Goal: Entertainment & Leisure: Consume media (video, audio)

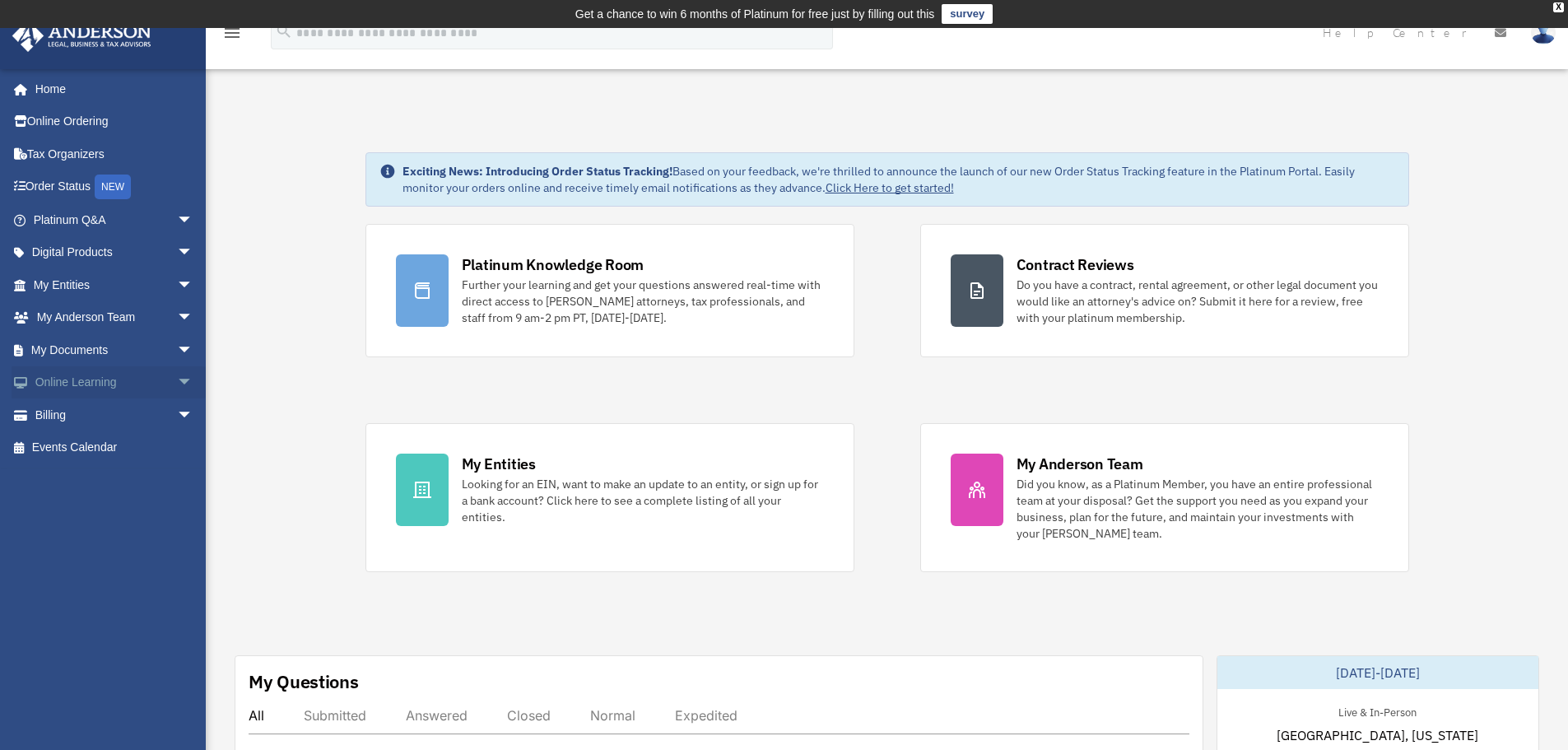
click at [177, 378] on span "arrow_drop_down" at bounding box center [193, 383] width 33 height 34
click at [93, 443] on link "Video Training" at bounding box center [120, 447] width 195 height 33
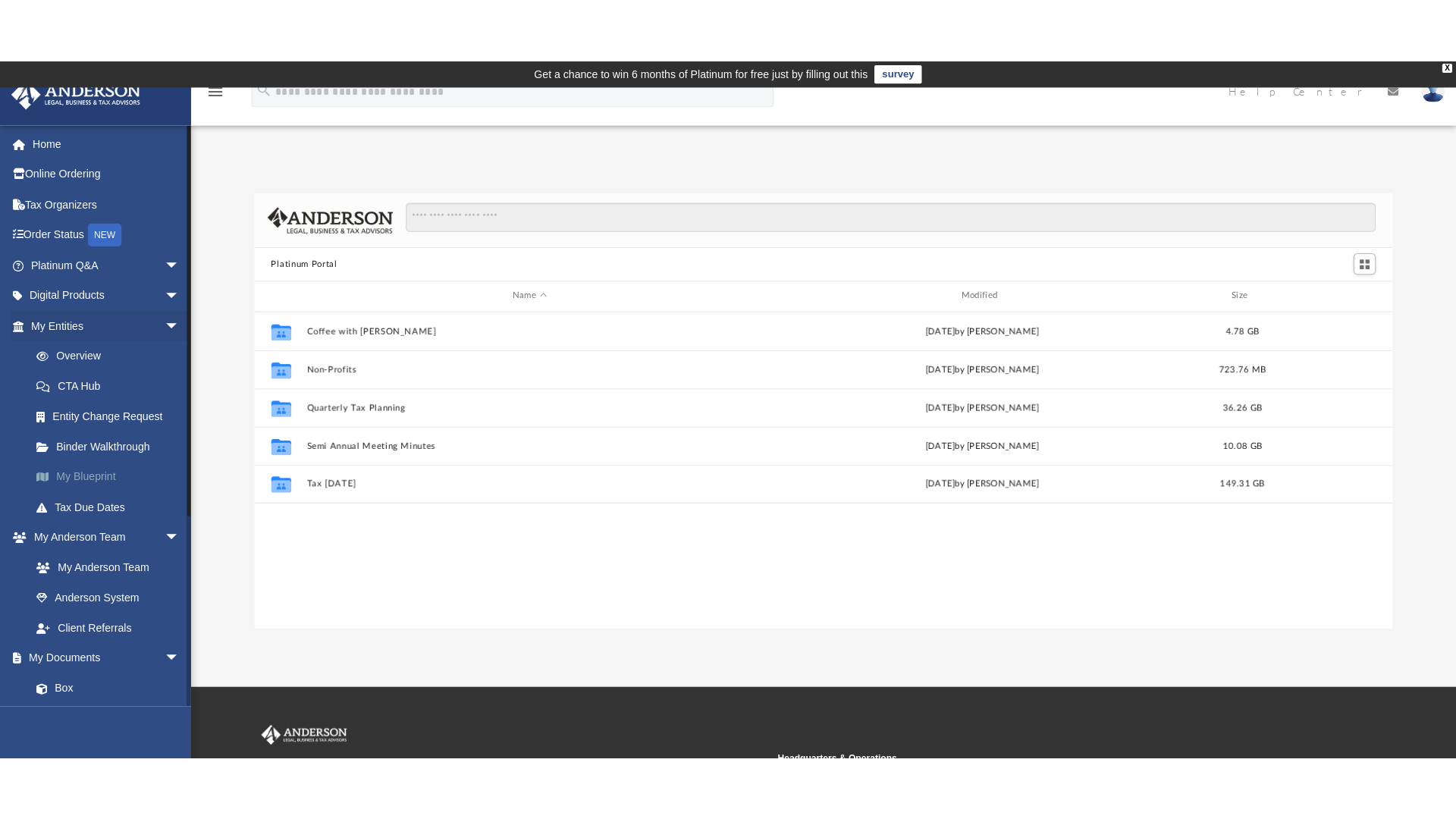
scroll to position [334, 1117]
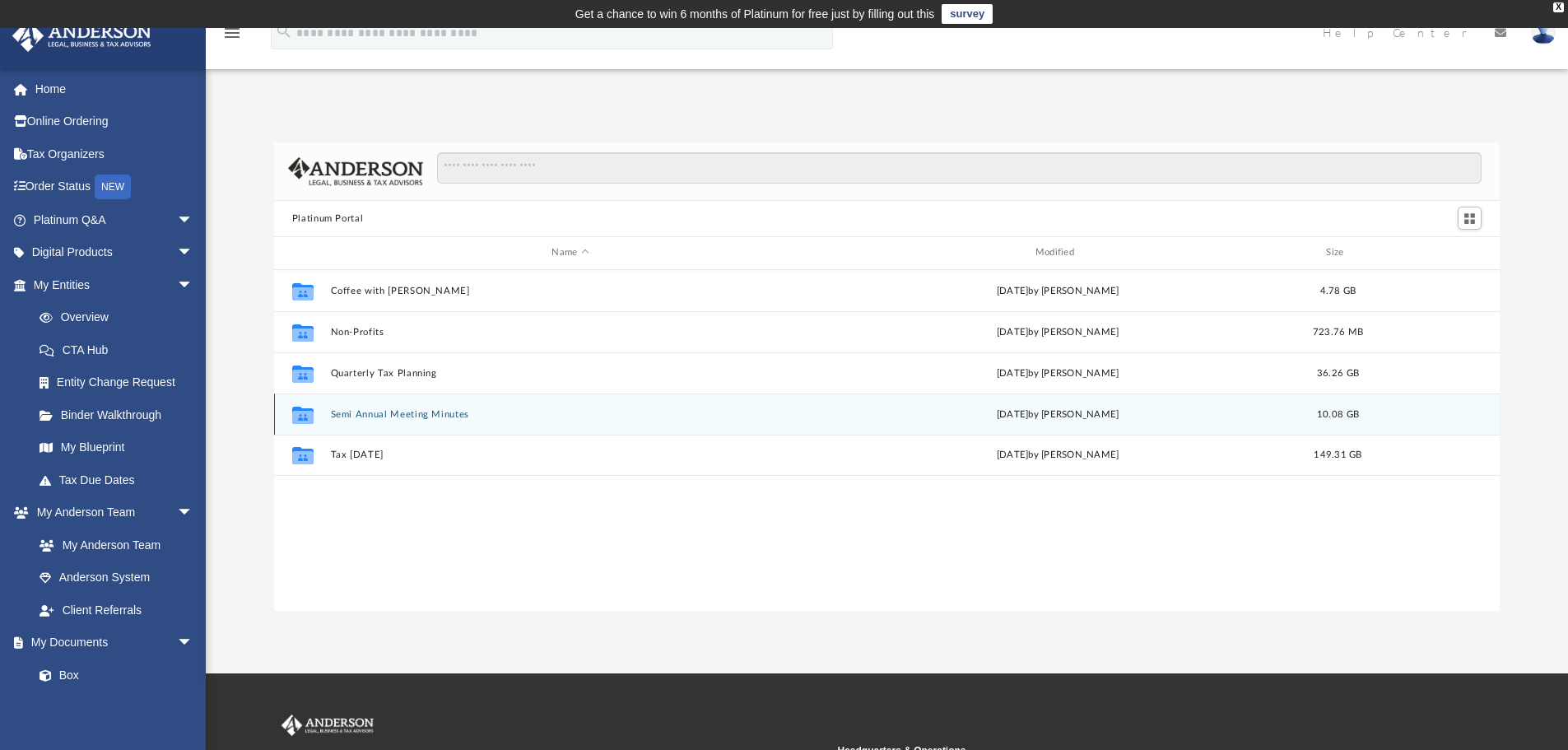
click at [395, 411] on button "Semi Annual Meeting Minutes" at bounding box center [570, 414] width 480 height 11
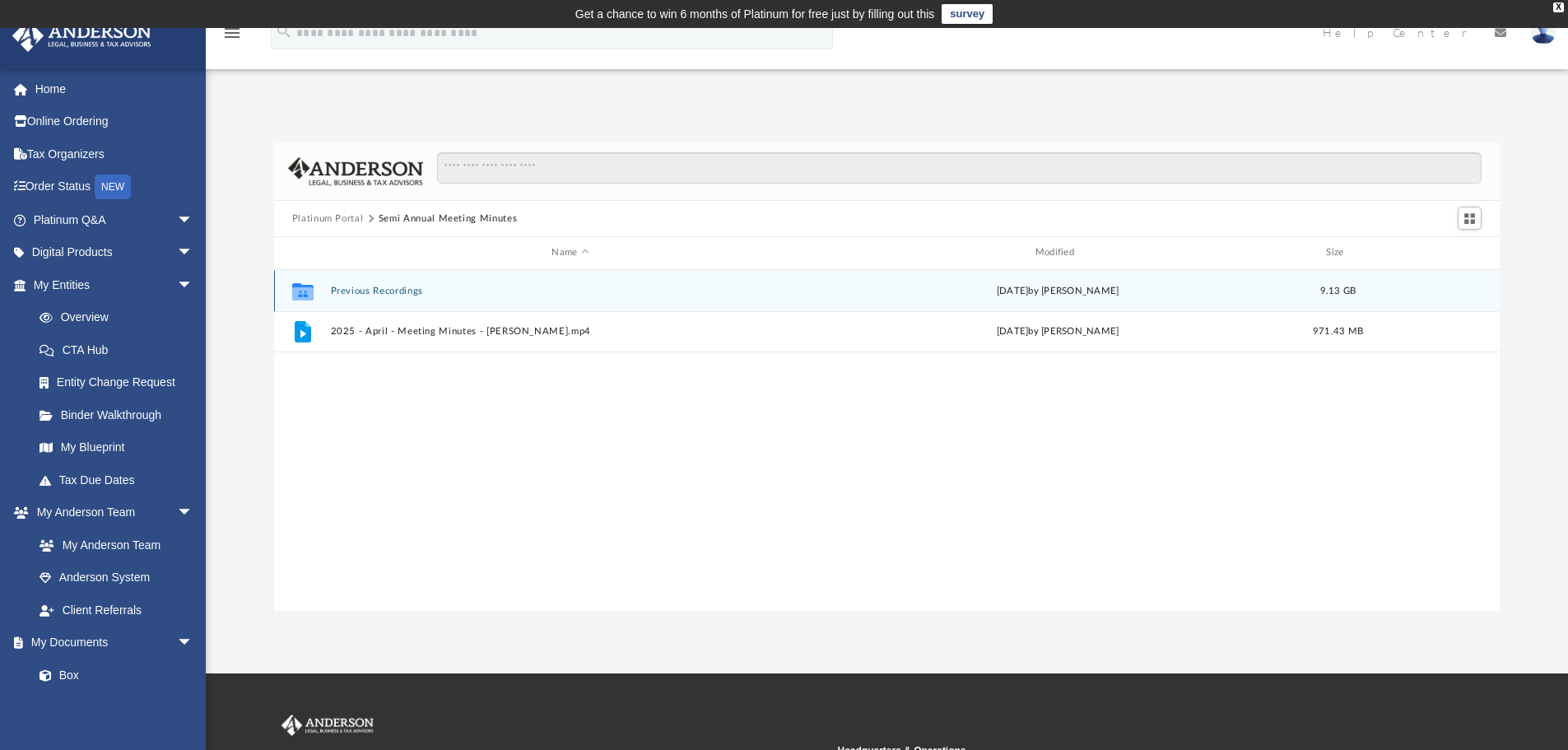
click at [393, 289] on button "Previous Recordings" at bounding box center [570, 291] width 480 height 11
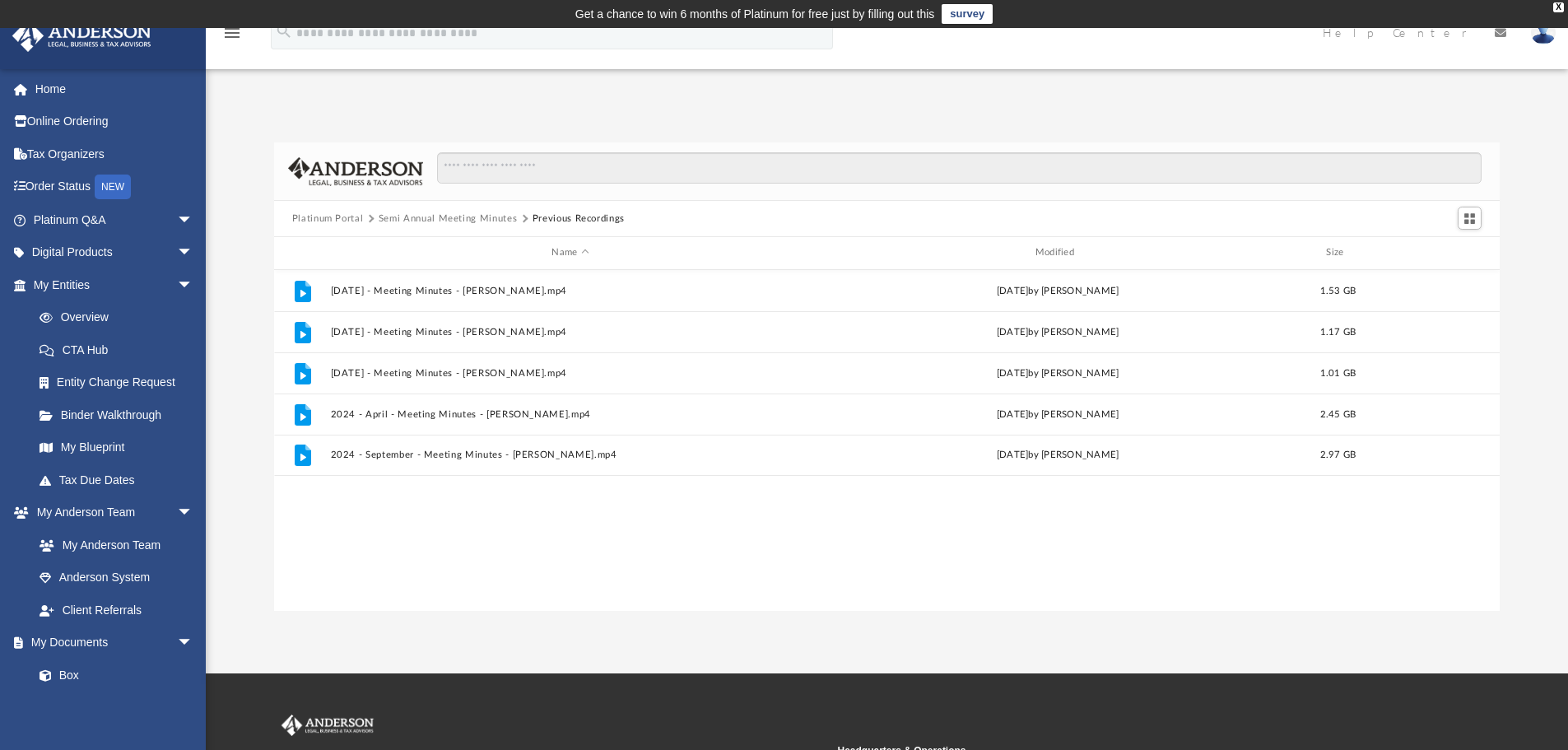
click at [400, 218] on button "Semi Annual Meeting Minutes" at bounding box center [448, 219] width 139 height 15
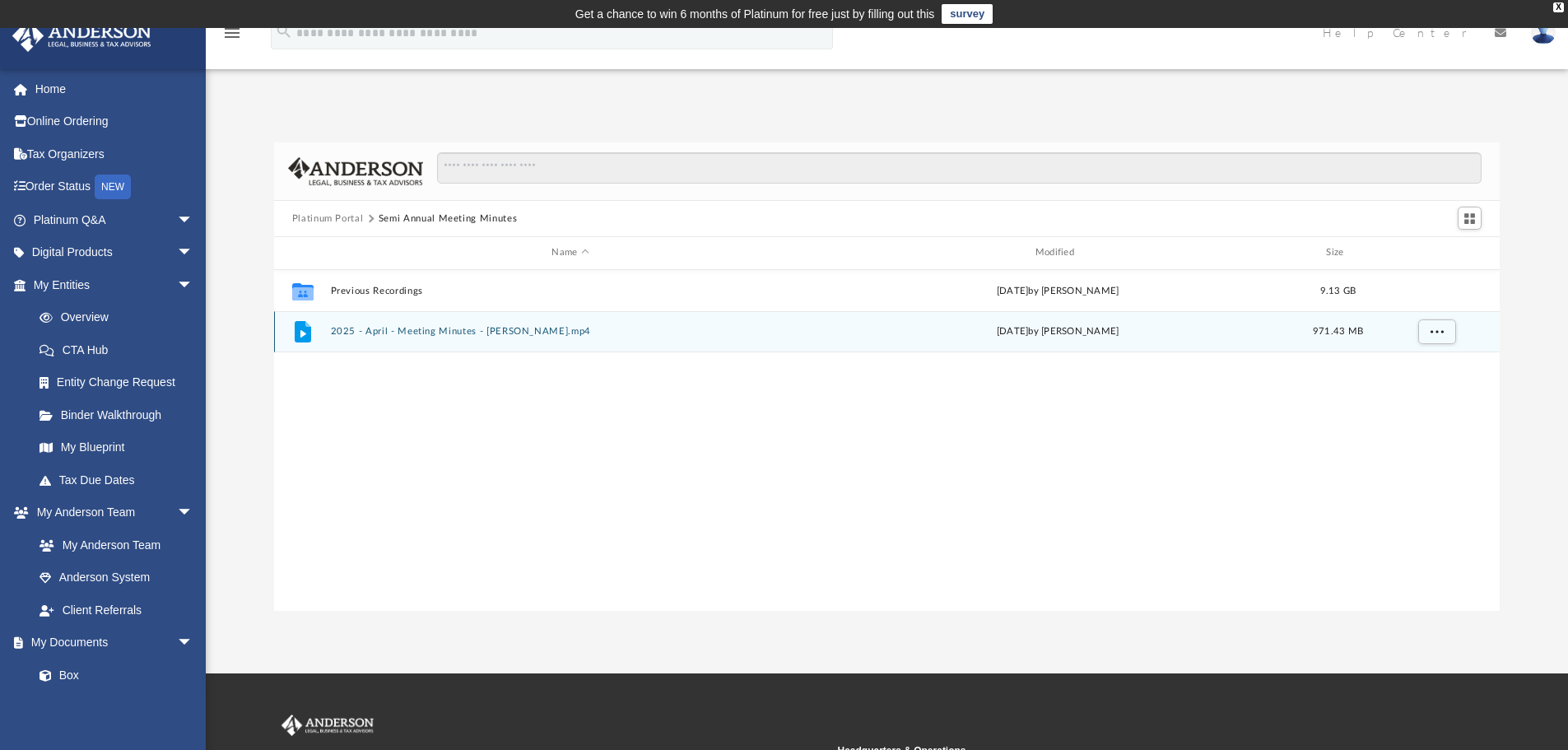
click at [384, 327] on button "2025 - April - Meeting Minutes - [PERSON_NAME].mp4" at bounding box center [570, 331] width 480 height 11
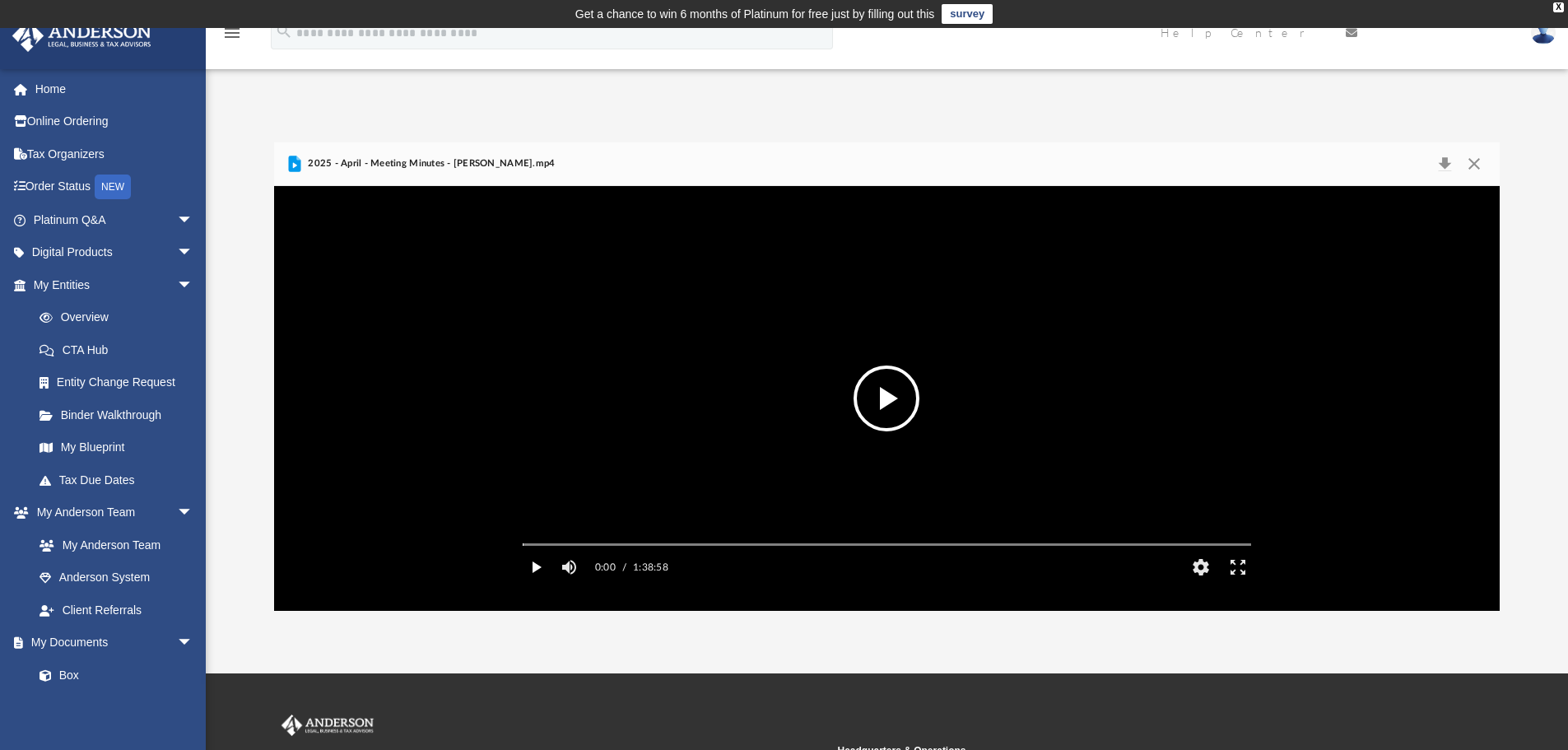
click at [536, 583] on button "Play" at bounding box center [536, 566] width 37 height 33
click at [1236, 583] on button "Enter fullscreen" at bounding box center [1238, 566] width 37 height 33
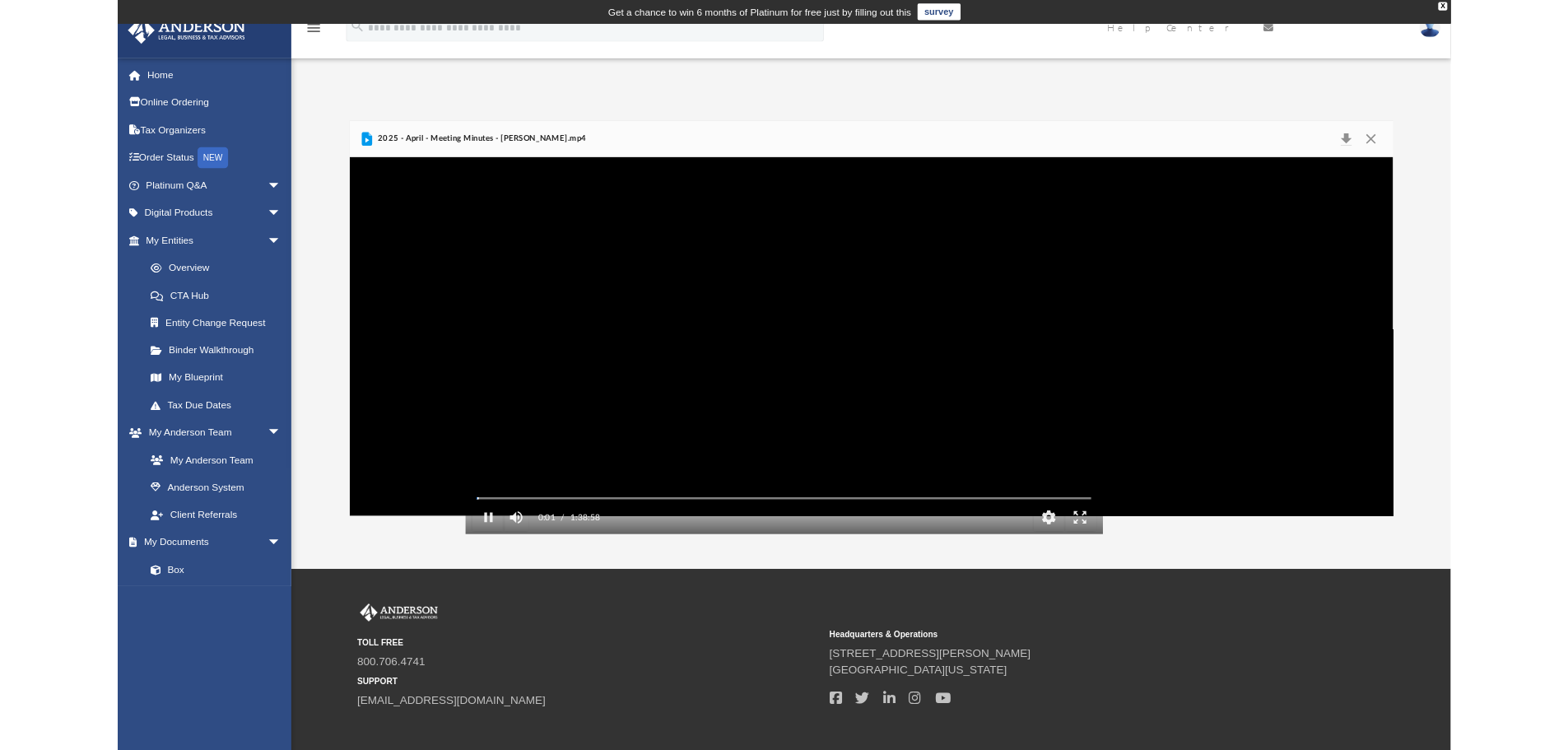
scroll to position [362, 1225]
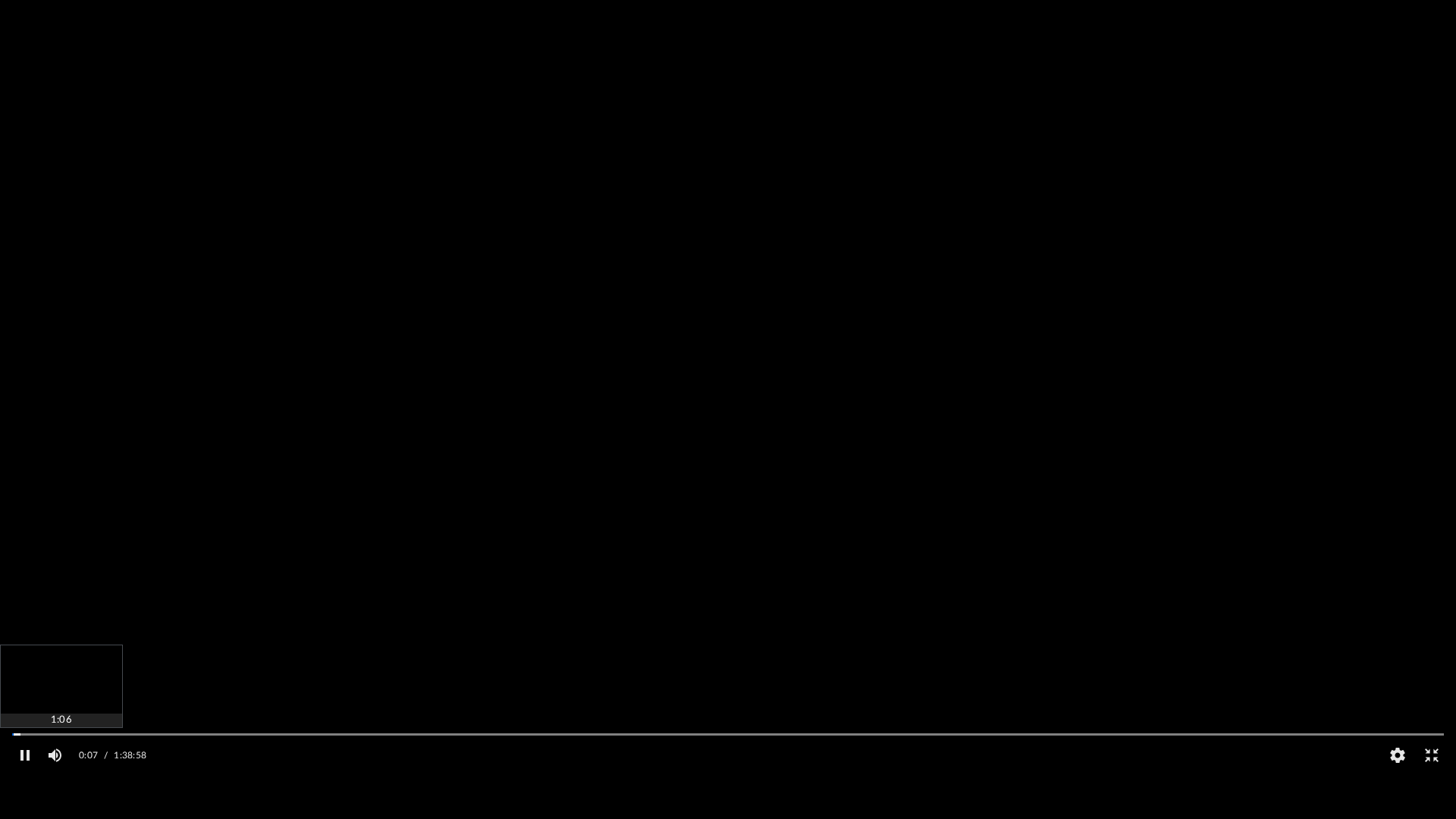
click at [28, 690] on div "Autoplay Disabled Speed Normal Quality Auto Subtitles/CC Off Audio Autoplay Dis…" at bounding box center [728, 409] width 1456 height 819
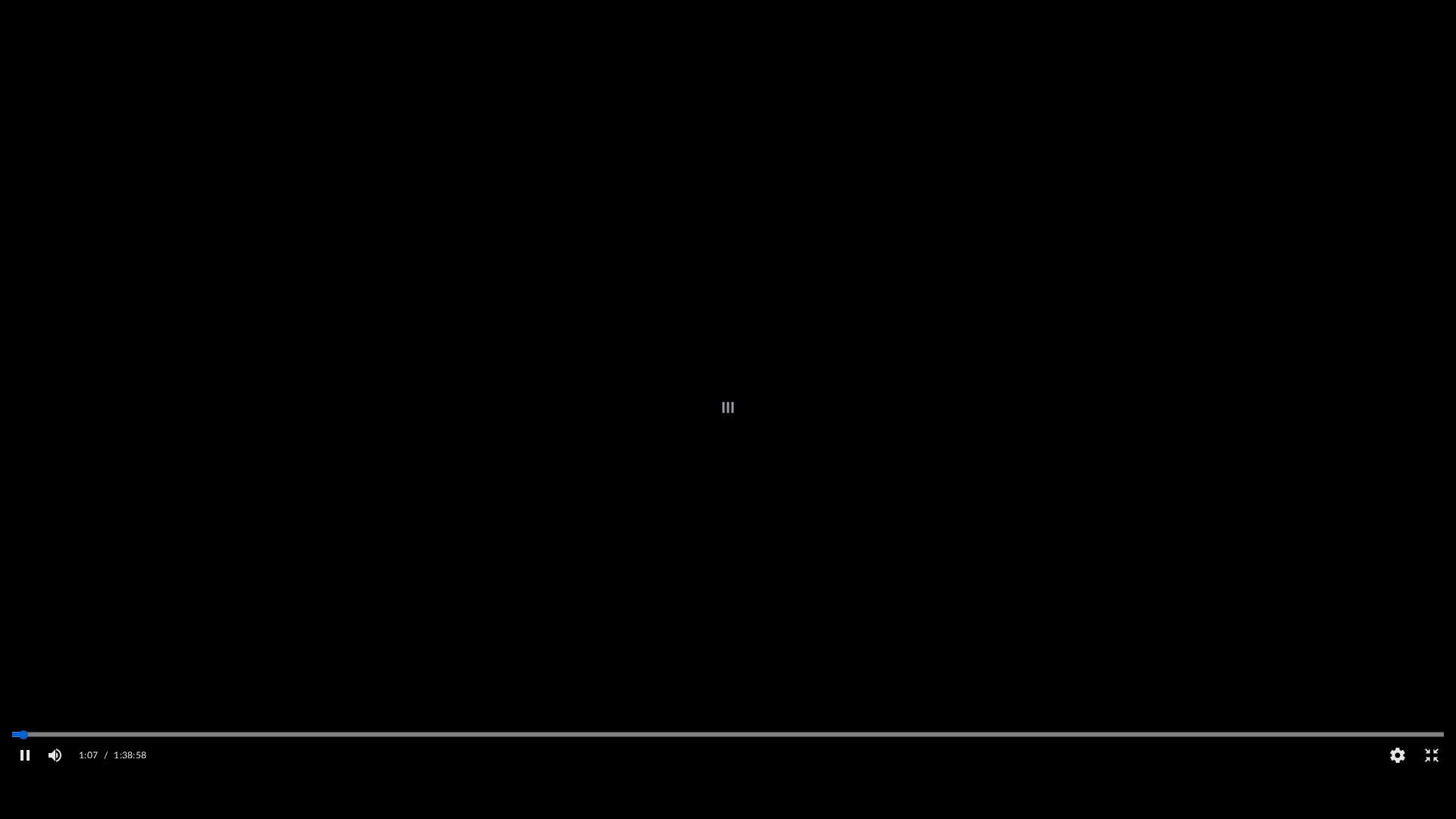
click at [23, 690] on div "Autoplay Disabled Speed Normal Quality Auto Subtitles/CC Off Audio Autoplay Dis…" at bounding box center [728, 409] width 1456 height 819
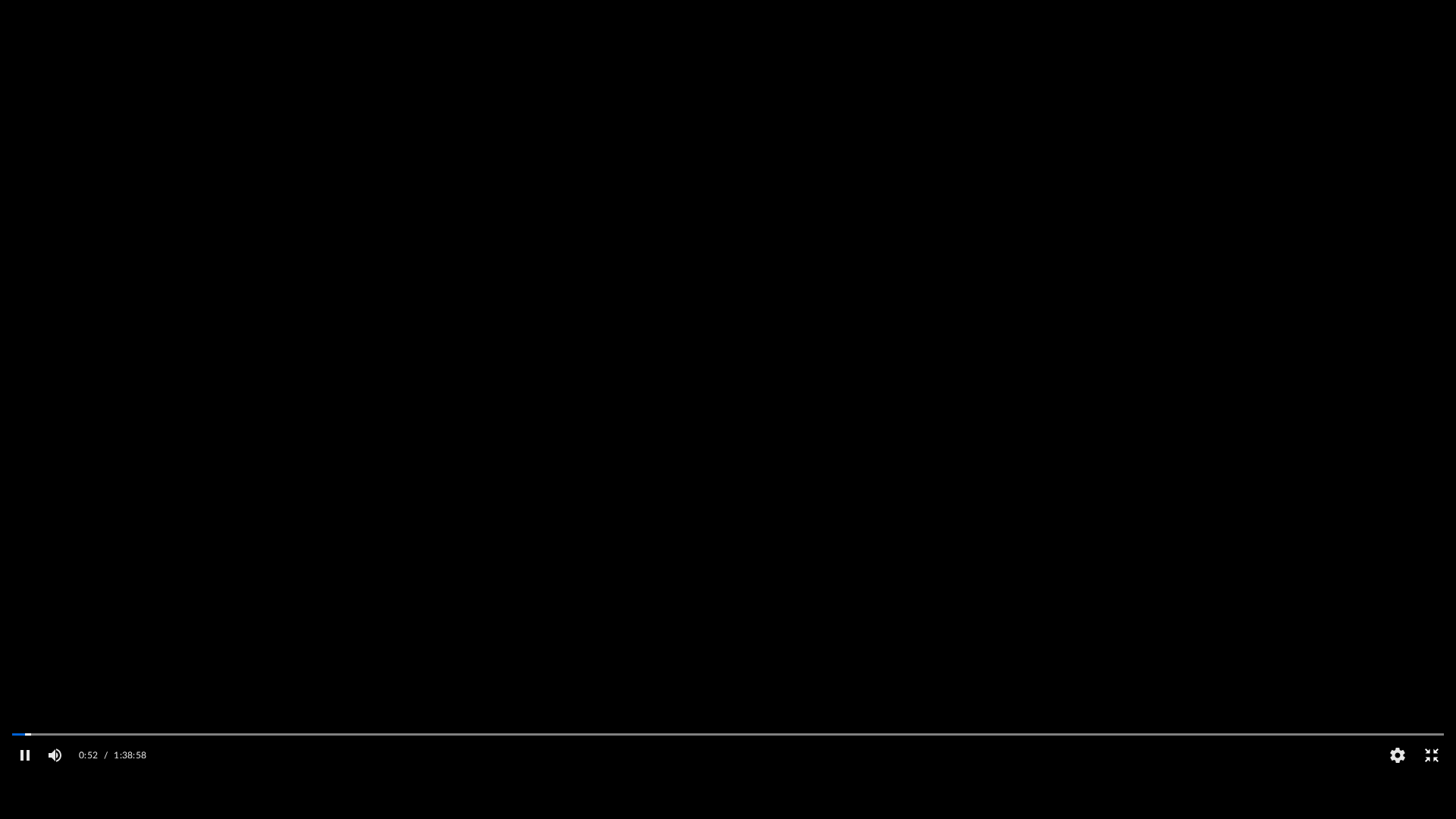
click at [1431, 690] on button "Exit fullscreen" at bounding box center [1431, 755] width 34 height 30
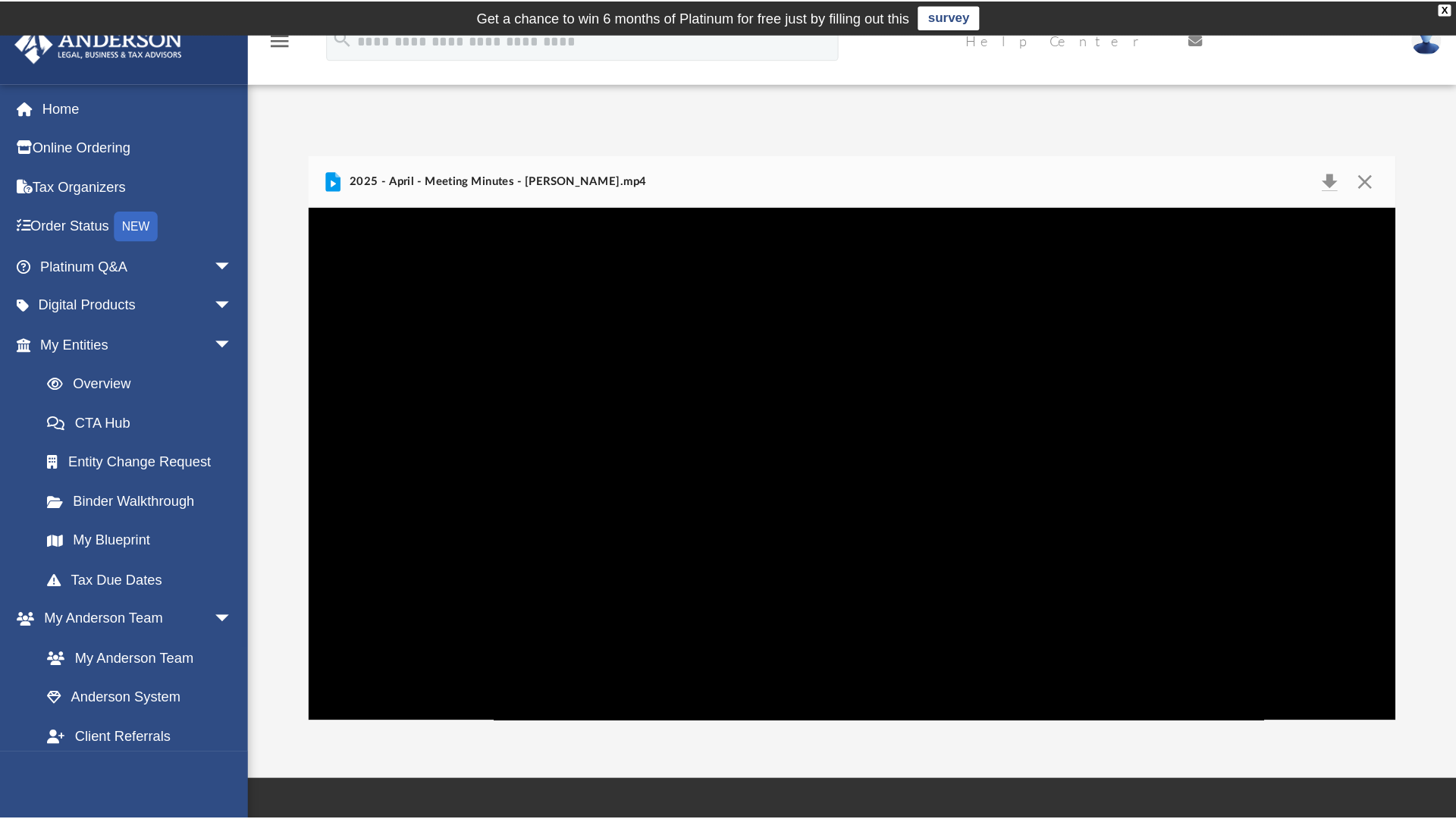
scroll to position [334, 1117]
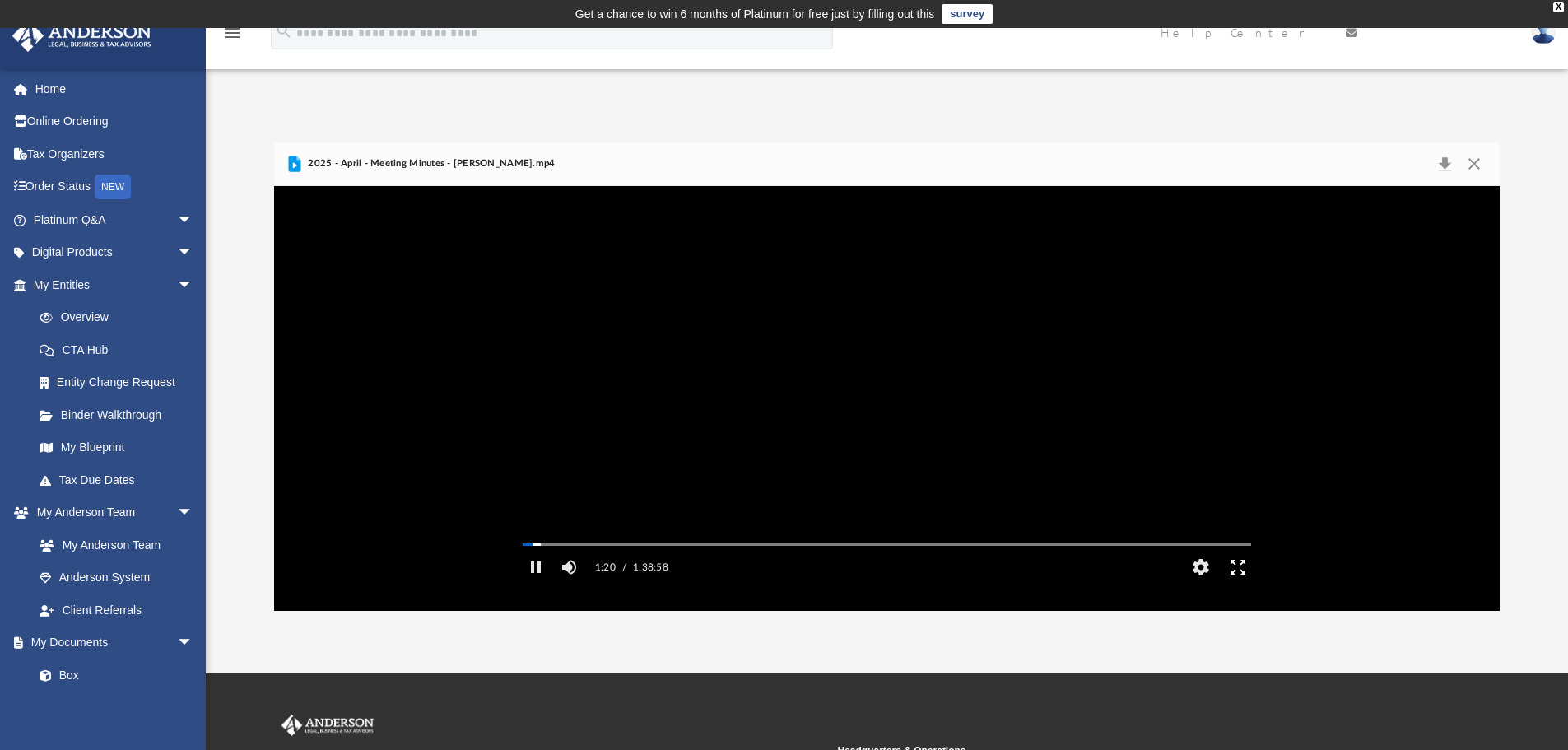
click at [1237, 583] on button "Enter fullscreen" at bounding box center [1238, 566] width 37 height 33
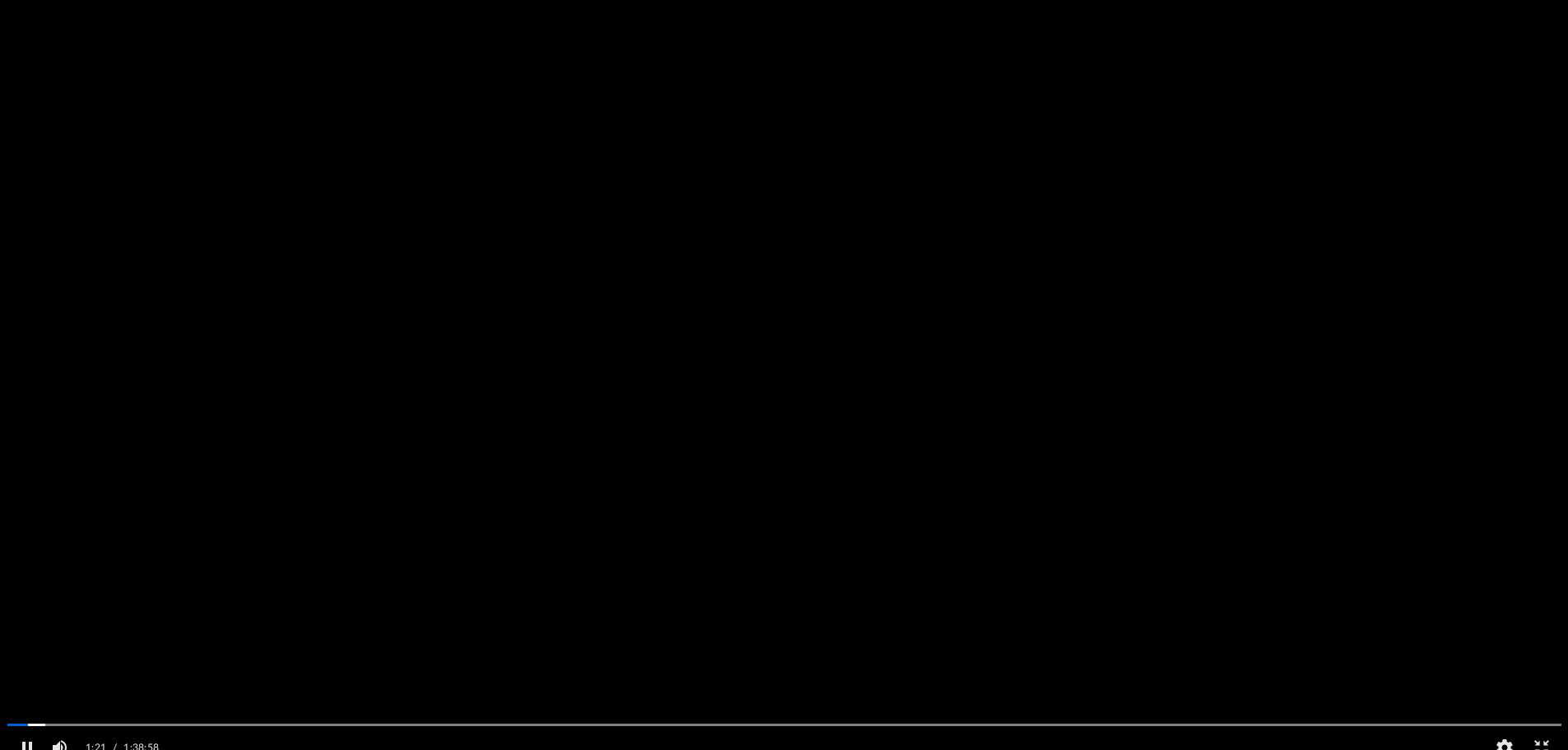
scroll to position [362, 1225]
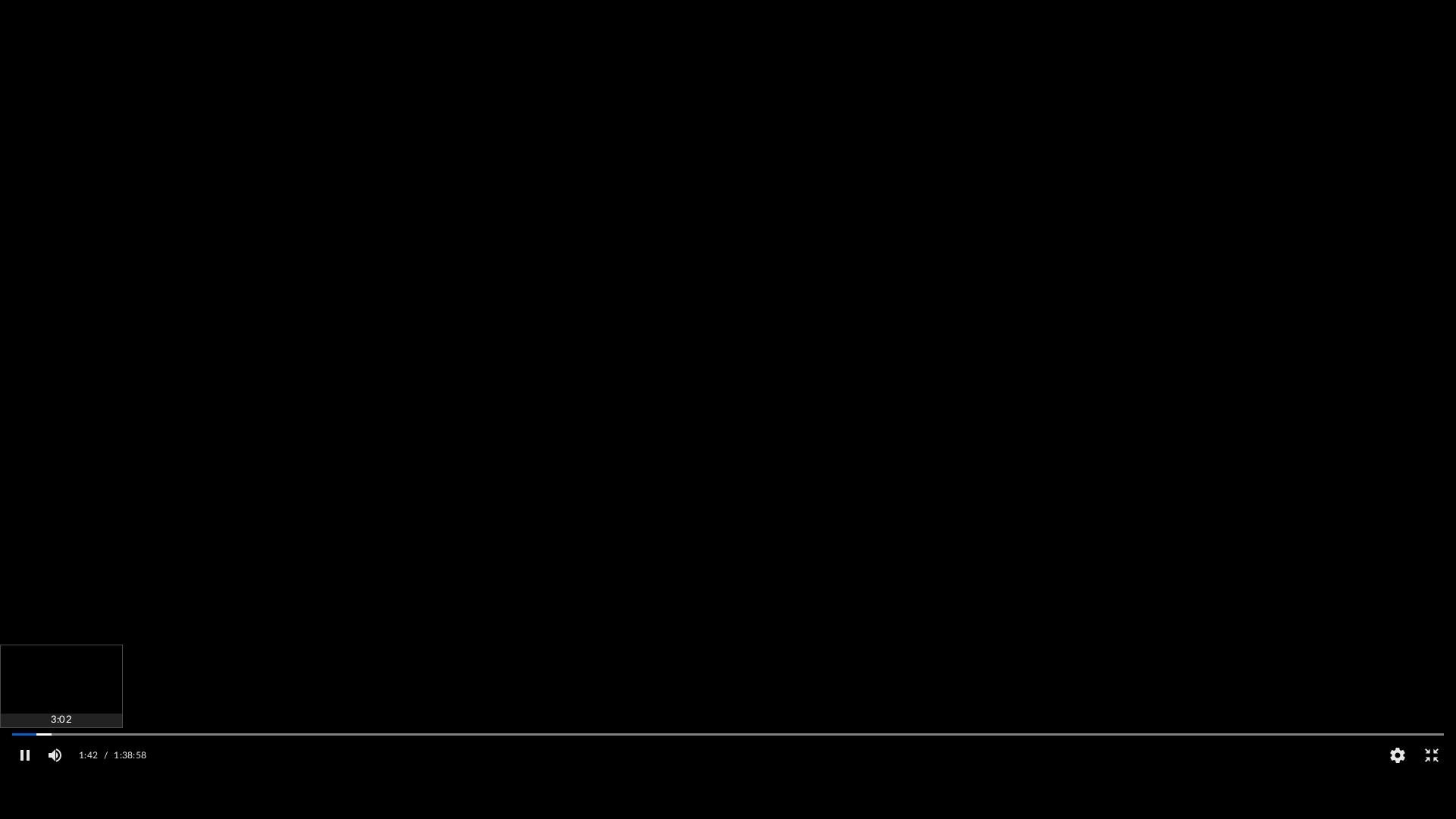
click at [57, 690] on div "Autoplay Disabled Speed Normal Quality Auto Subtitles/CC Off Audio Autoplay Dis…" at bounding box center [728, 409] width 1456 height 819
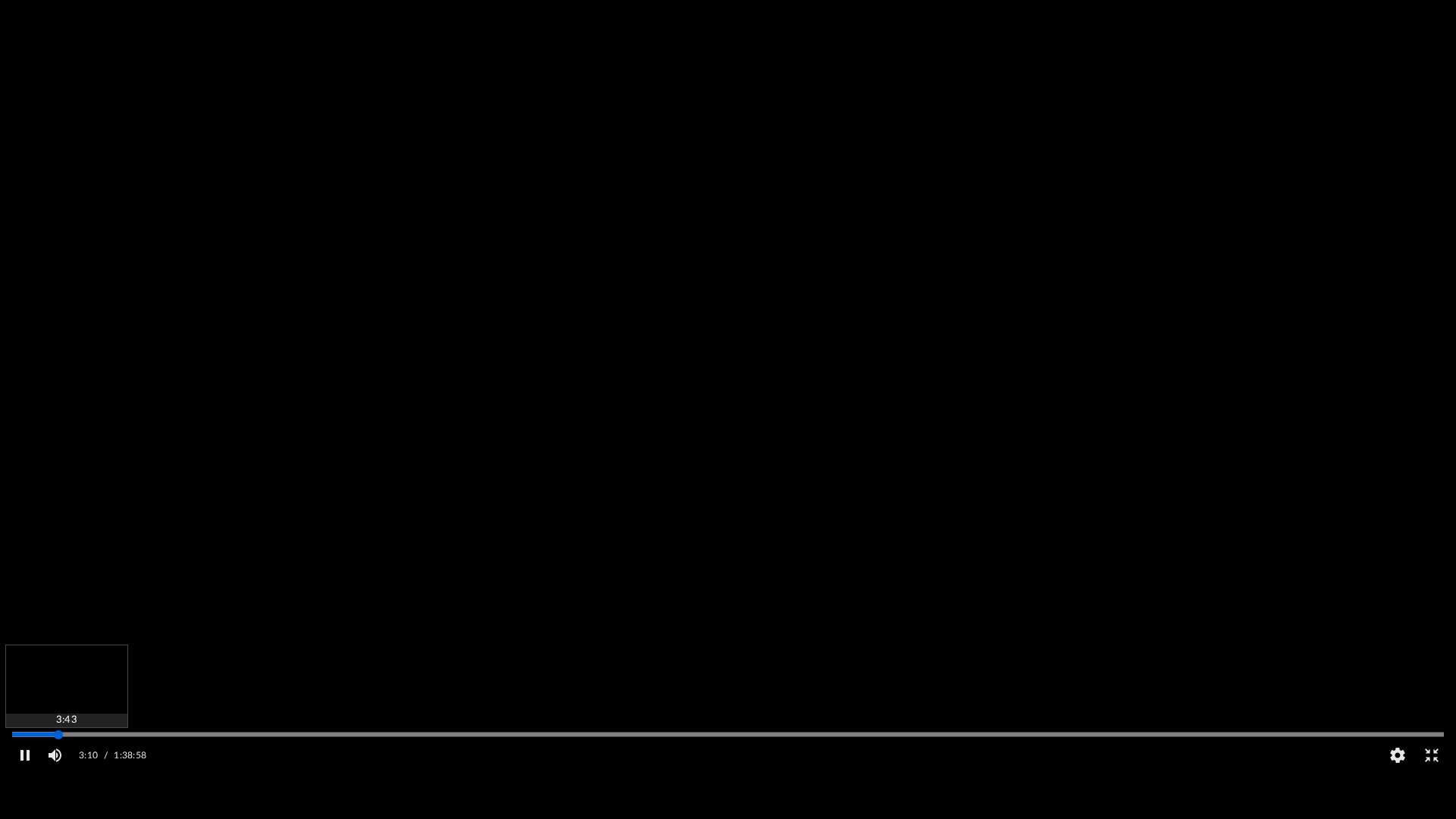
click at [66, 690] on div "Autoplay Disabled Speed Normal Quality Auto Subtitles/CC Off Audio Autoplay Dis…" at bounding box center [728, 409] width 1456 height 819
click at [87, 690] on div "Autoplay Disabled Speed Normal Quality Auto Subtitles/CC Off Audio Autoplay Dis…" at bounding box center [728, 409] width 1456 height 819
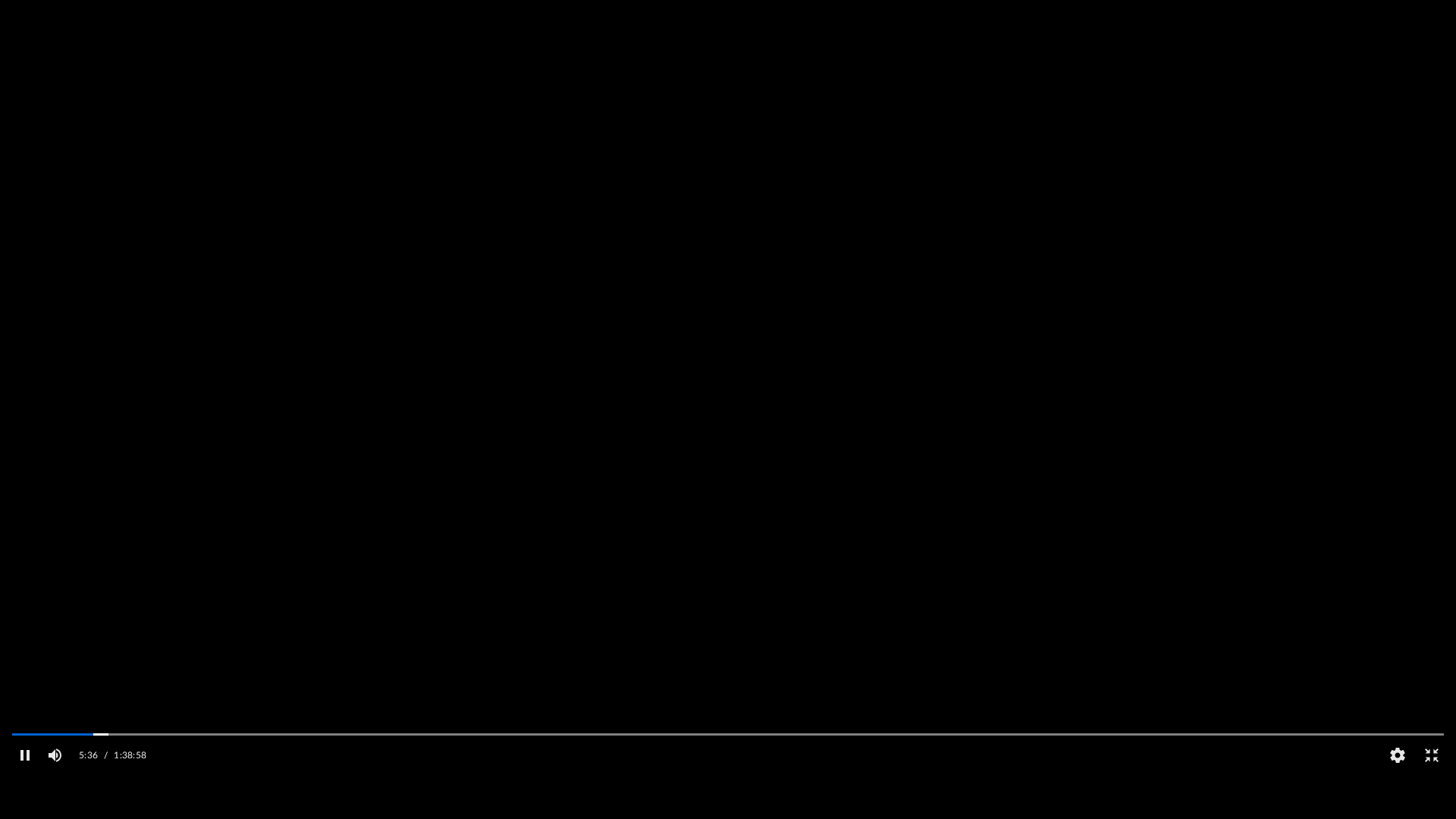
click at [1034, 584] on video "File preview" at bounding box center [728, 409] width 1456 height 727
click at [1429, 690] on button "Exit fullscreen" at bounding box center [1431, 755] width 34 height 30
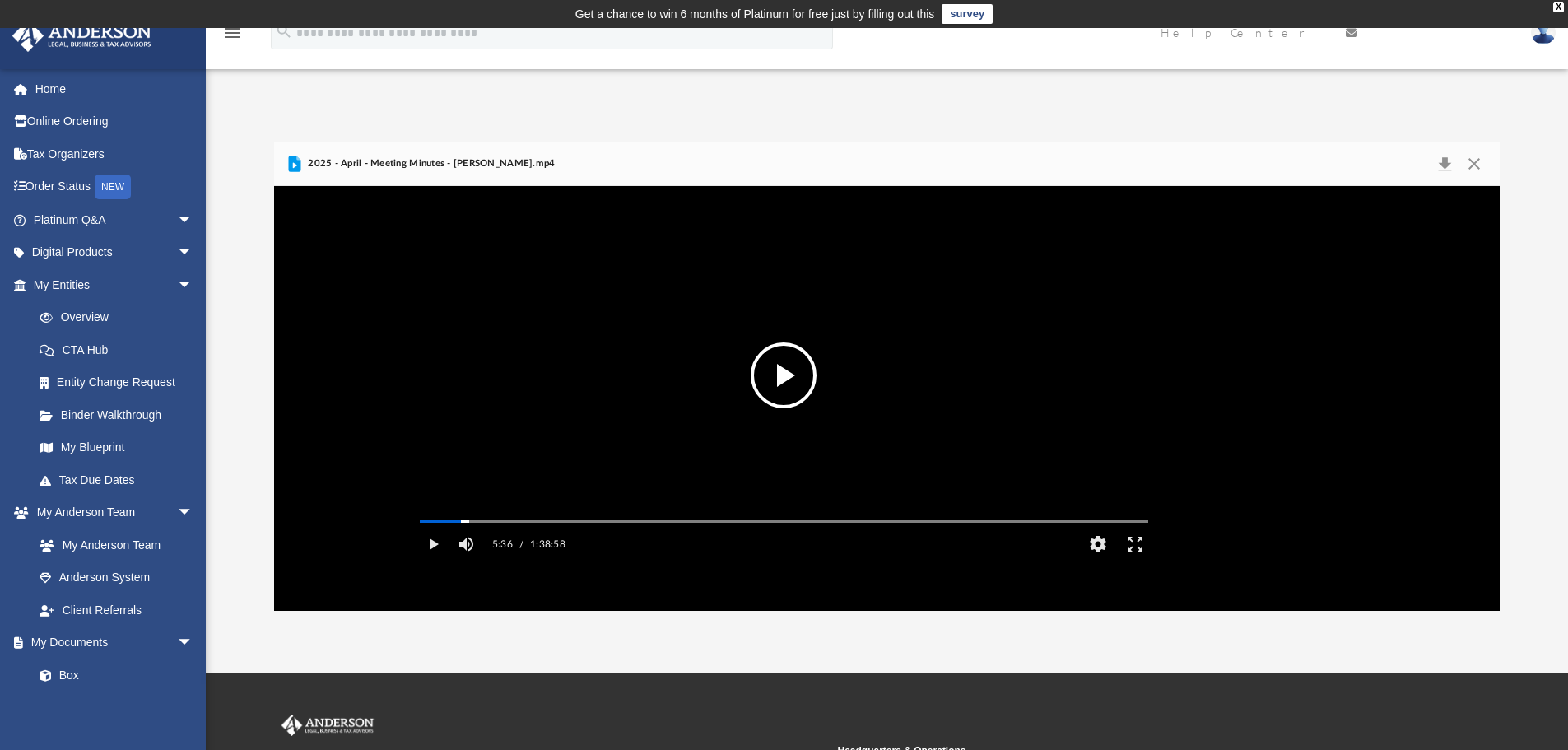
scroll to position [362, 1213]
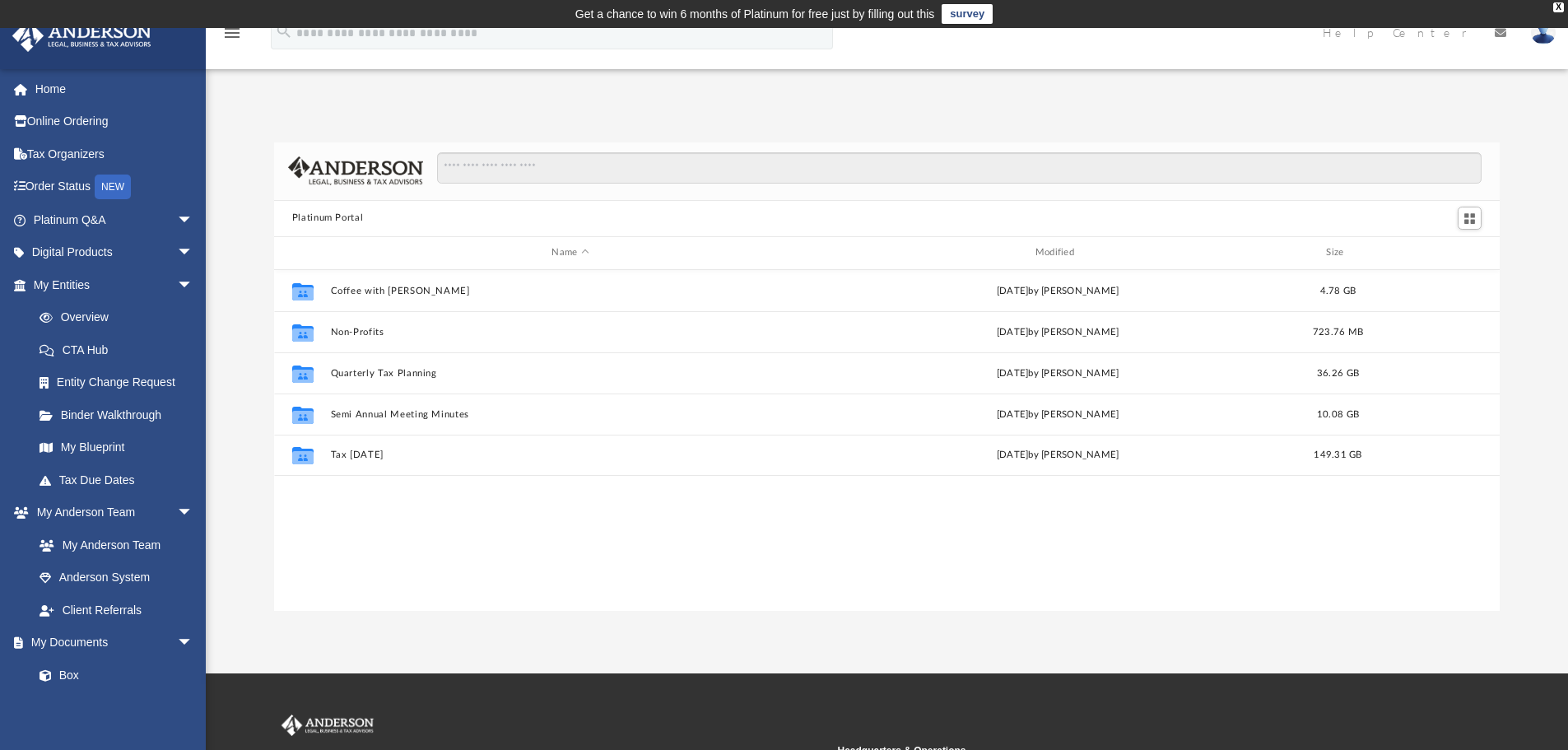
scroll to position [362, 1213]
